Goal: Find specific page/section

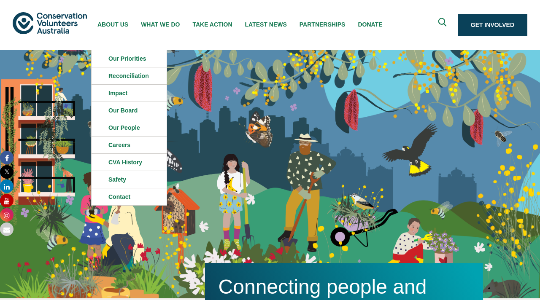
click at [62, 24] on img at bounding box center [50, 23] width 74 height 22
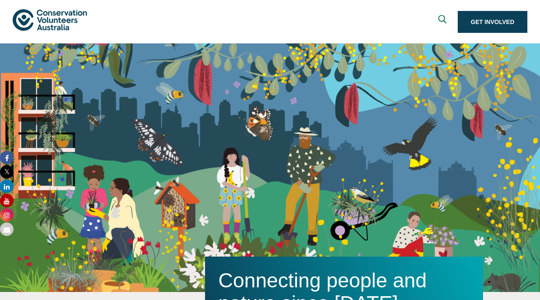
click at [438, 16] on icon "Expand search box" at bounding box center [443, 21] width 11 height 13
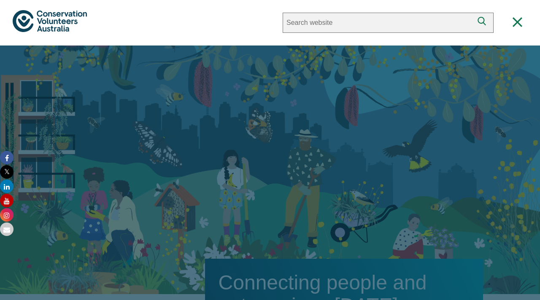
click at [362, 29] on input "Search website" at bounding box center [378, 23] width 191 height 20
type input "sea to source donation"
click at [473, 13] on button "Search" at bounding box center [483, 23] width 20 height 20
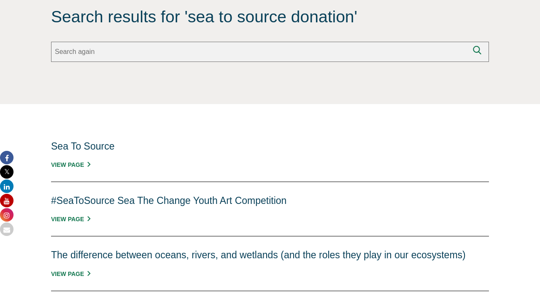
scroll to position [195, 0]
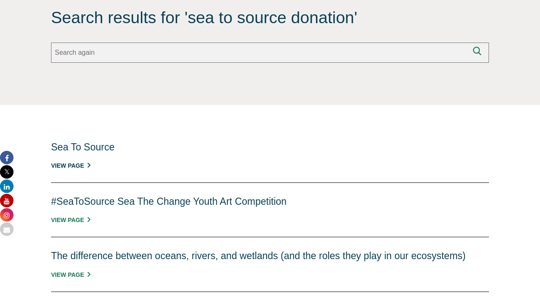
click at [78, 163] on link "View Page" at bounding box center [70, 165] width 39 height 7
